Goal: Book appointment/travel/reservation

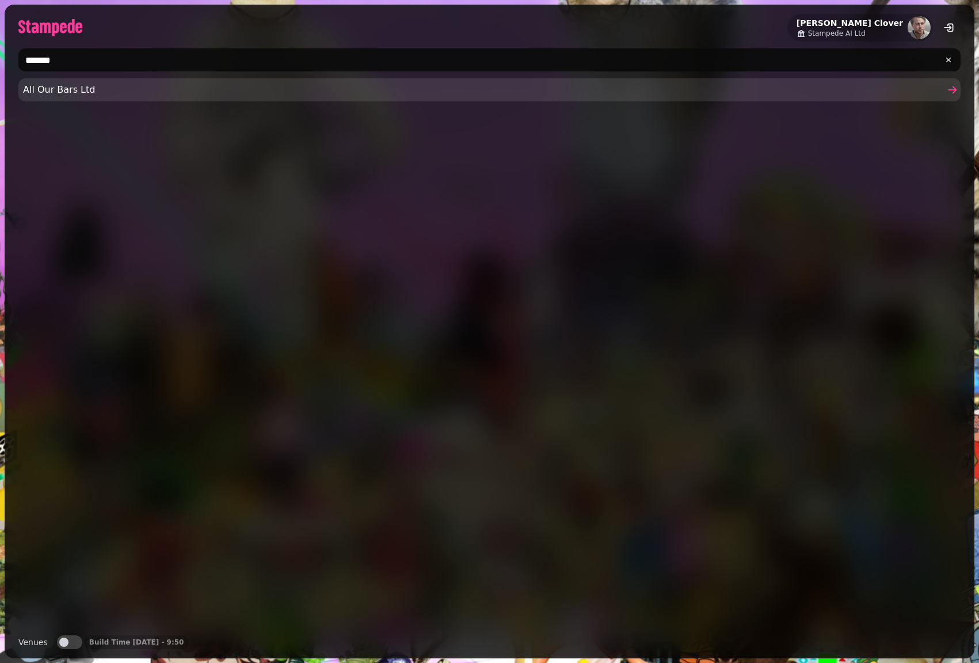
type input "*******"
click at [143, 95] on span "All Our Bars Ltd" at bounding box center [484, 90] width 922 height 14
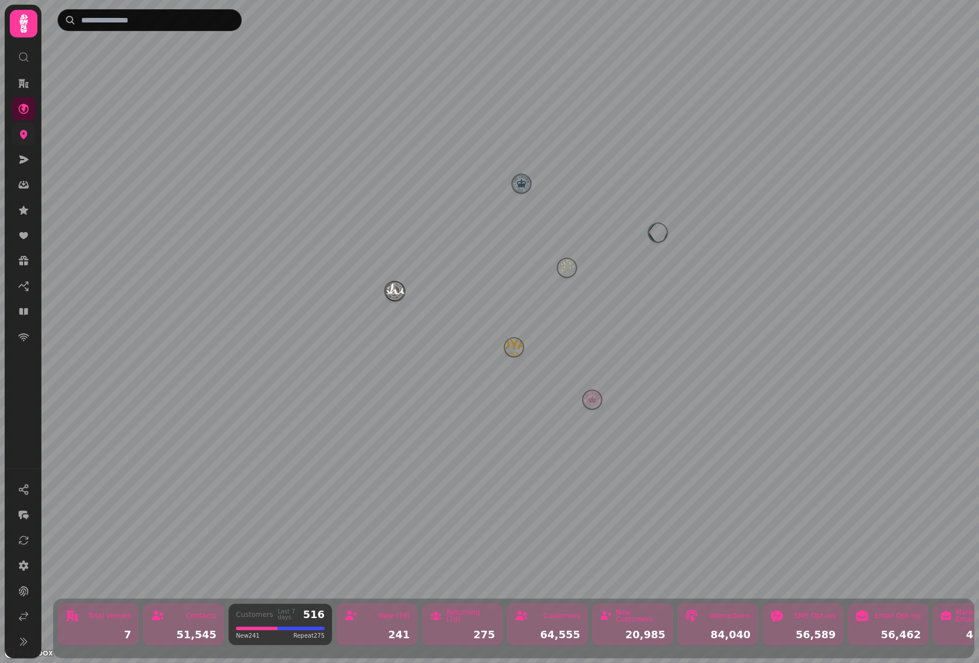
click at [31, 139] on link at bounding box center [23, 134] width 23 height 23
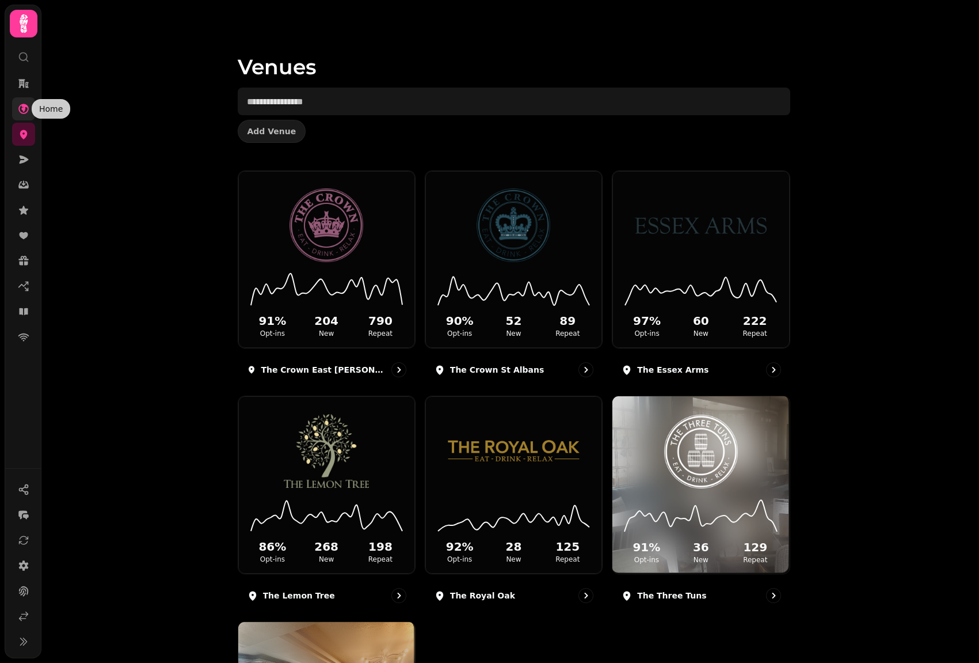
click at [22, 108] on icon at bounding box center [23, 109] width 10 height 10
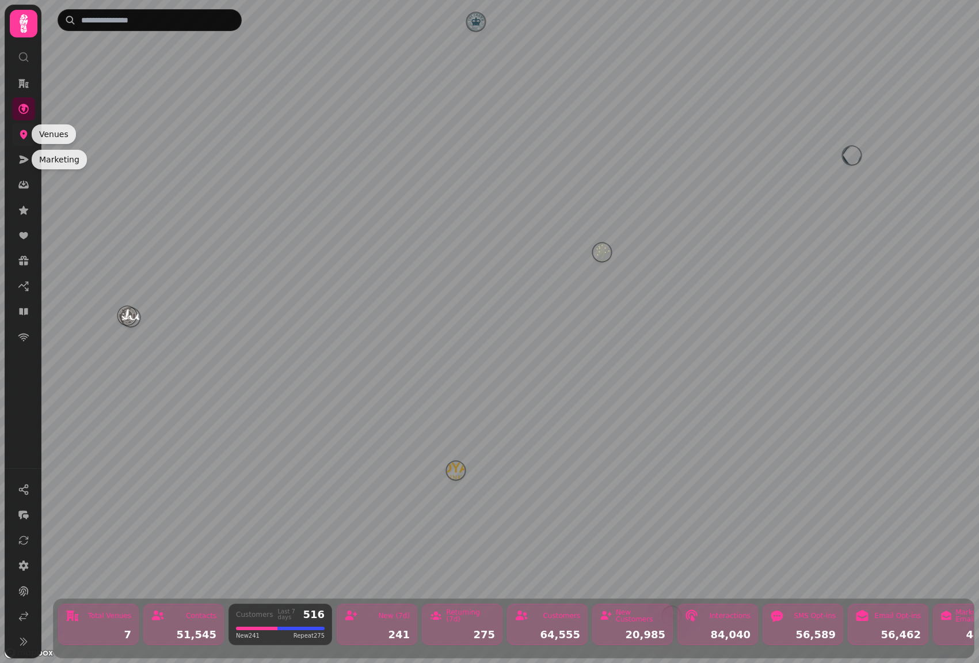
click at [21, 136] on icon at bounding box center [24, 134] width 12 height 12
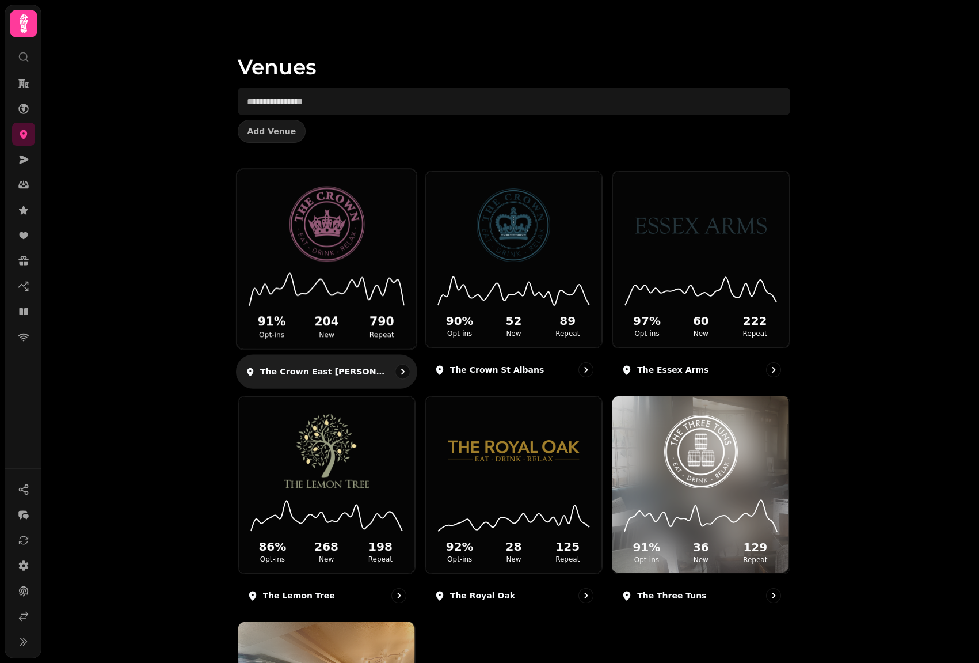
click at [325, 249] on img at bounding box center [326, 224] width 135 height 75
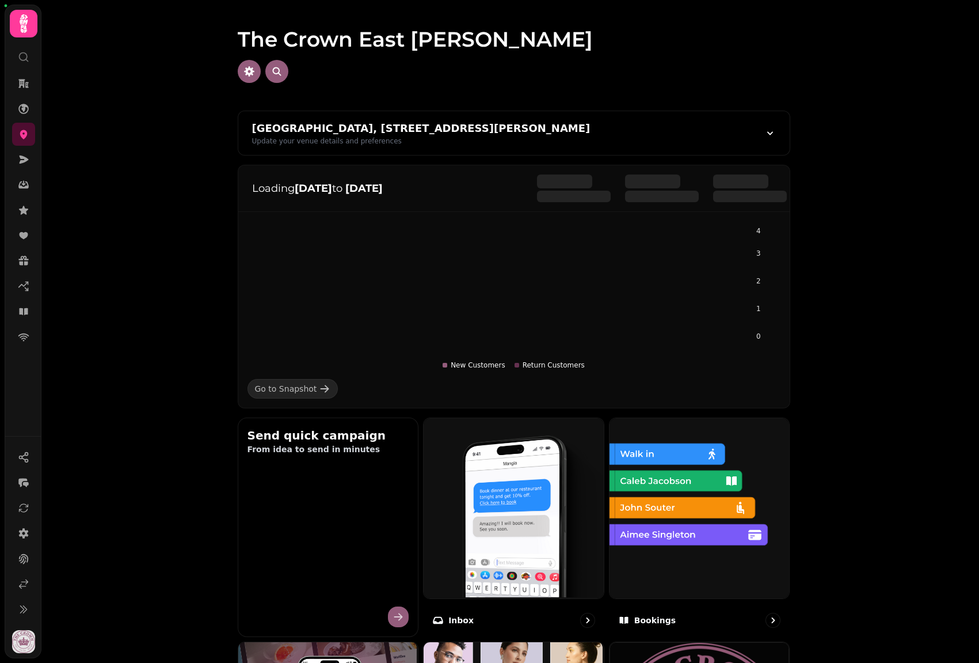
scroll to position [183, 0]
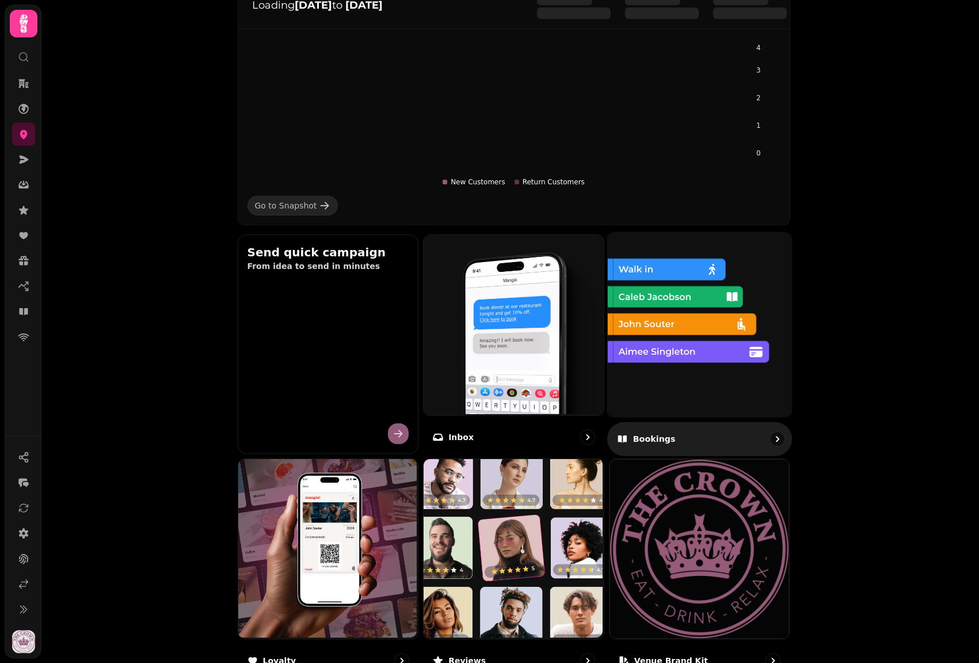
click at [661, 335] on img at bounding box center [699, 323] width 184 height 184
